Goal: Task Accomplishment & Management: Manage account settings

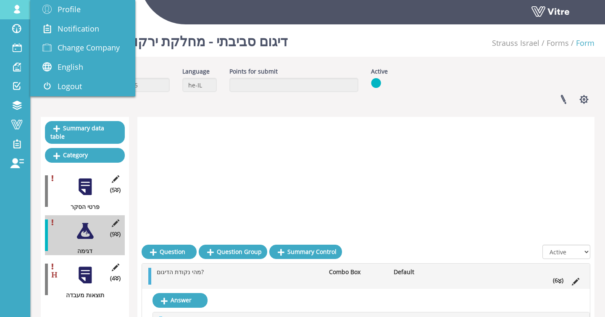
scroll to position [450, 0]
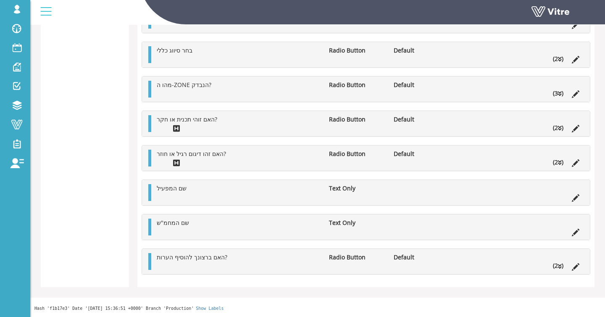
drag, startPoint x: 85, startPoint y: 167, endPoint x: 119, endPoint y: 156, distance: 35.2
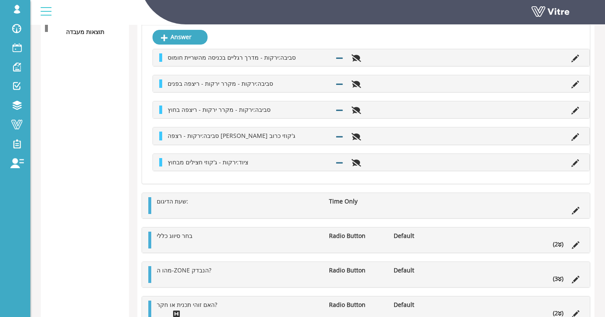
scroll to position [0, 0]
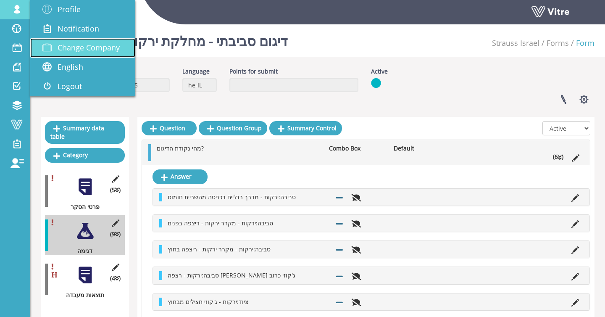
click at [67, 44] on span "Change Company" at bounding box center [89, 47] width 62 height 10
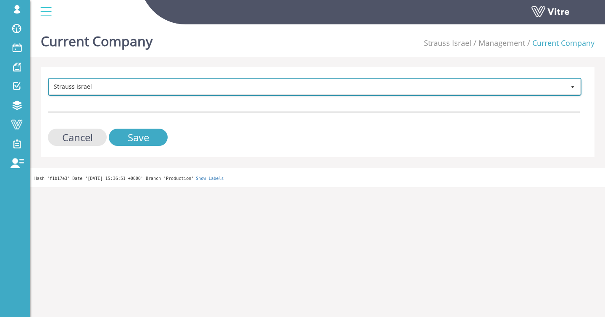
click at [157, 84] on span "Strauss Israel" at bounding box center [307, 86] width 516 height 15
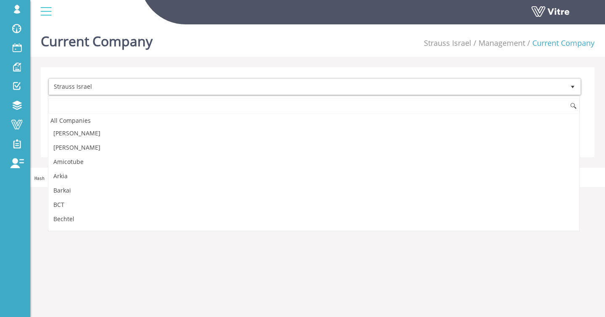
scroll to position [983, 0]
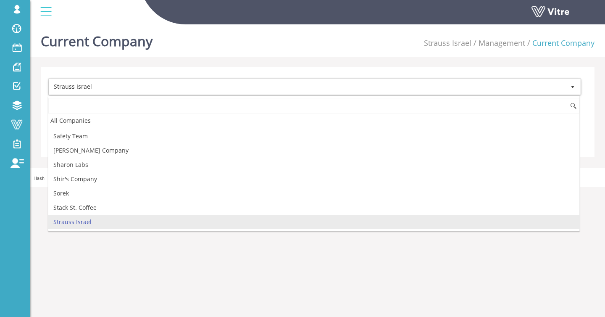
type input "ק"
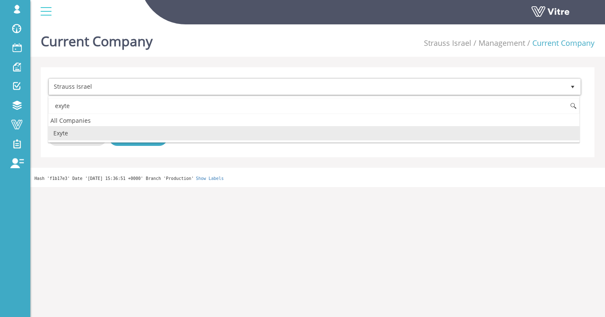
click at [107, 129] on li "Exyte" at bounding box center [313, 133] width 531 height 14
type input "exyte"
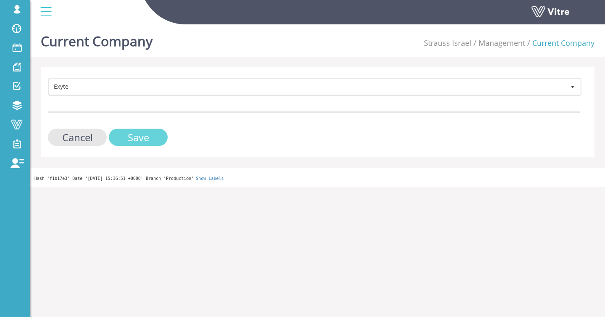
drag, startPoint x: 120, startPoint y: 140, endPoint x: 169, endPoint y: 131, distance: 49.6
click at [120, 140] on input "Save" at bounding box center [138, 137] width 59 height 17
